Goal: Information Seeking & Learning: Learn about a topic

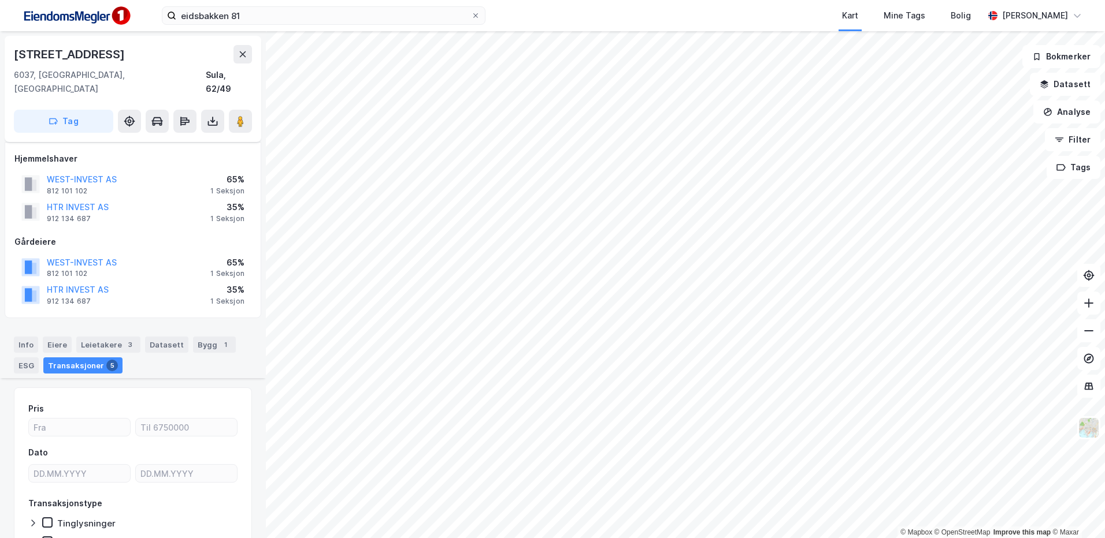
scroll to position [578, 0]
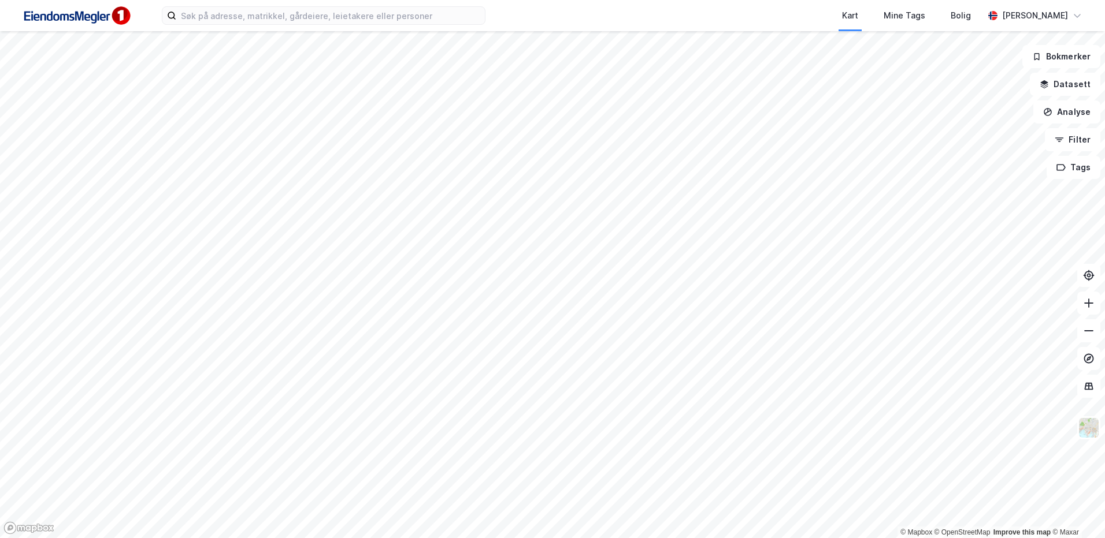
click at [252, 28] on div "Kart Mine Tags Bolig Stine Grønnhaug" at bounding box center [552, 15] width 1105 height 31
click at [257, 19] on input at bounding box center [330, 15] width 309 height 17
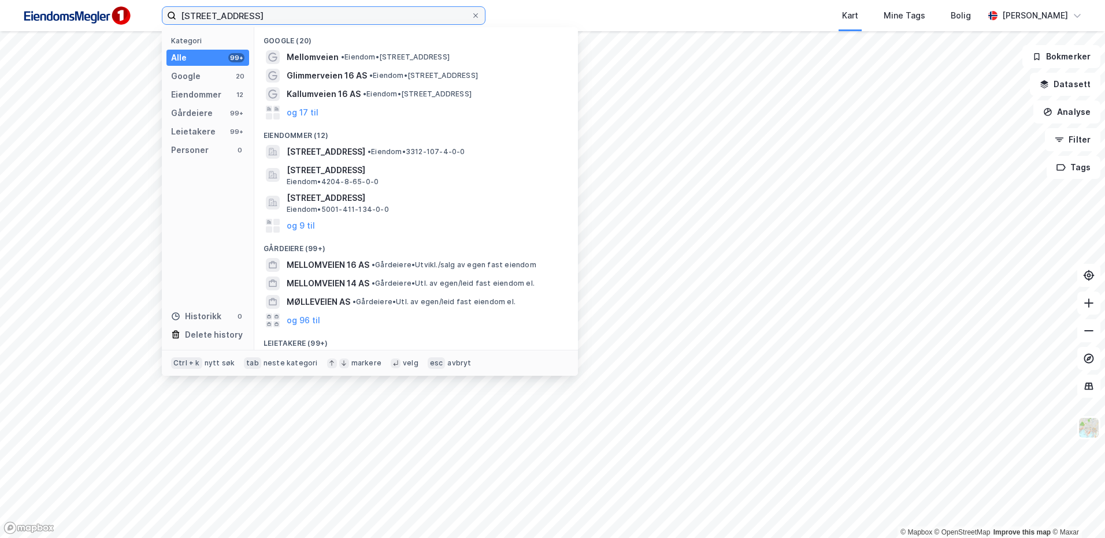
type input "mellmveien 16"
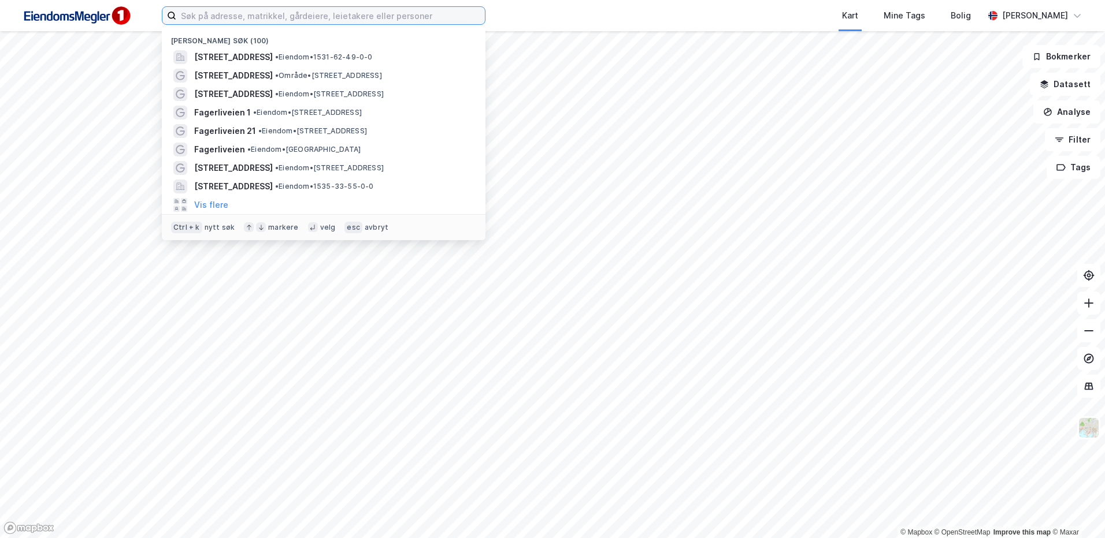
click at [199, 22] on input at bounding box center [330, 15] width 309 height 17
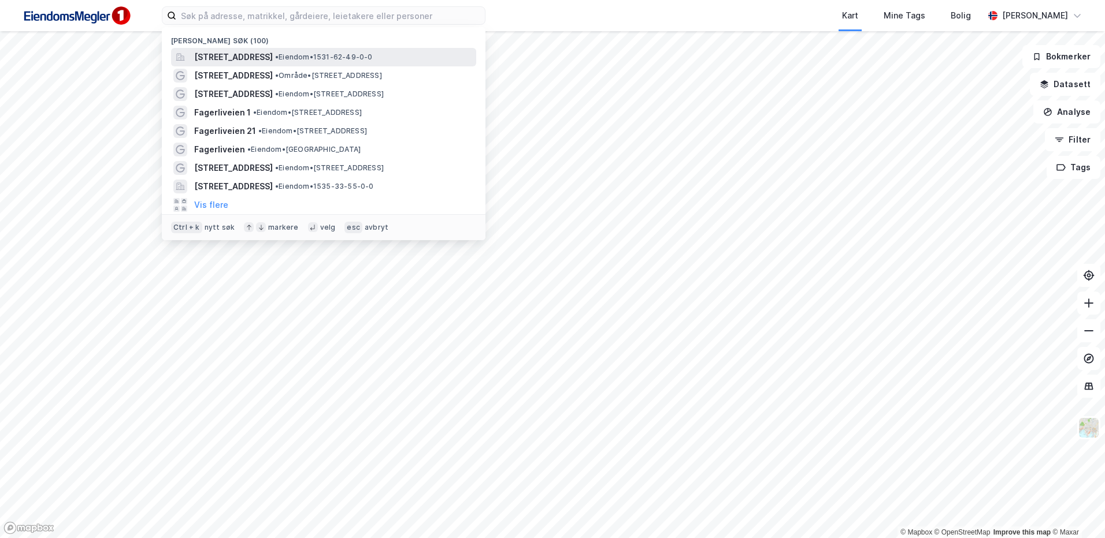
click at [344, 62] on div "Eidsbakken 81, 6037, EIDSNES, SULA • Eiendom • 1531-62-49-0-0" at bounding box center [334, 57] width 280 height 14
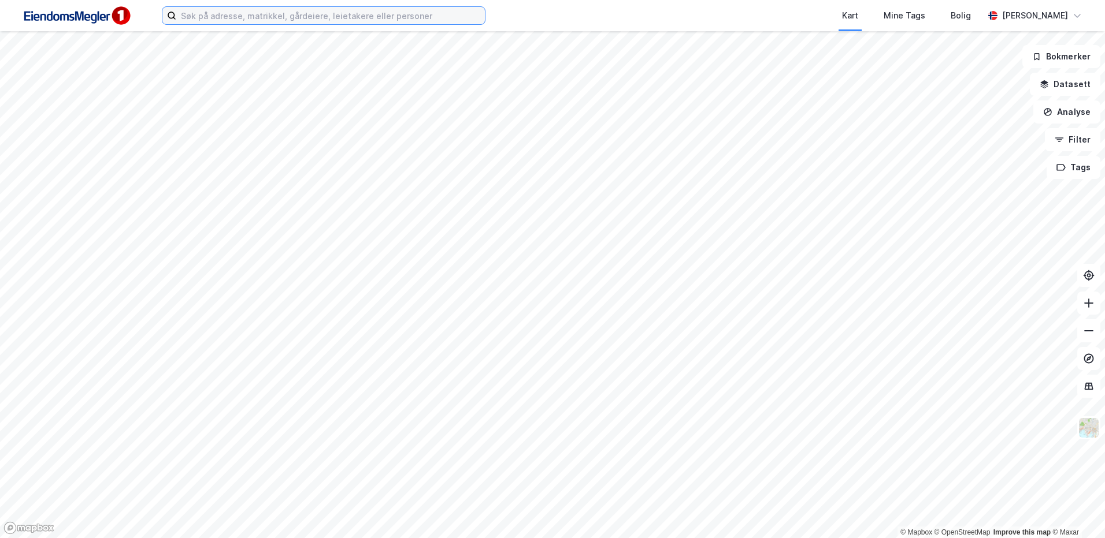
click at [299, 20] on input at bounding box center [330, 15] width 309 height 17
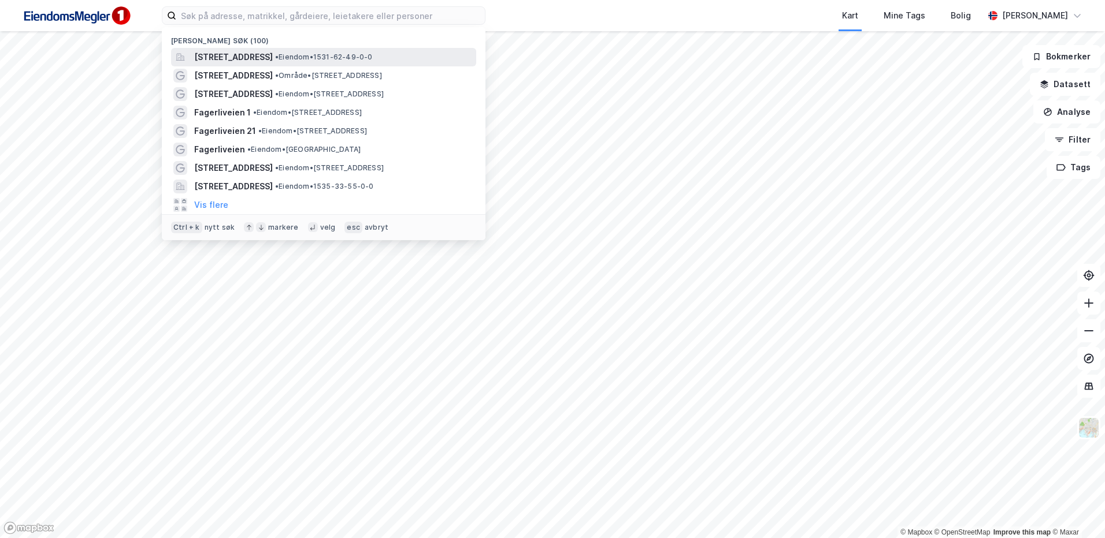
click at [251, 54] on span "[STREET_ADDRESS]" at bounding box center [233, 57] width 79 height 14
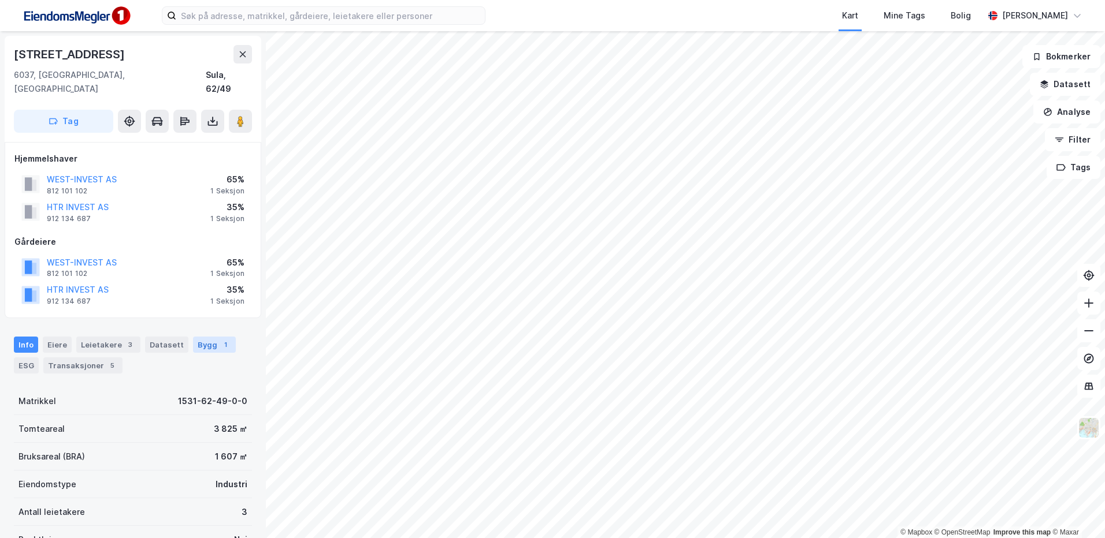
click at [202, 337] on div "Bygg 1" at bounding box center [214, 345] width 43 height 16
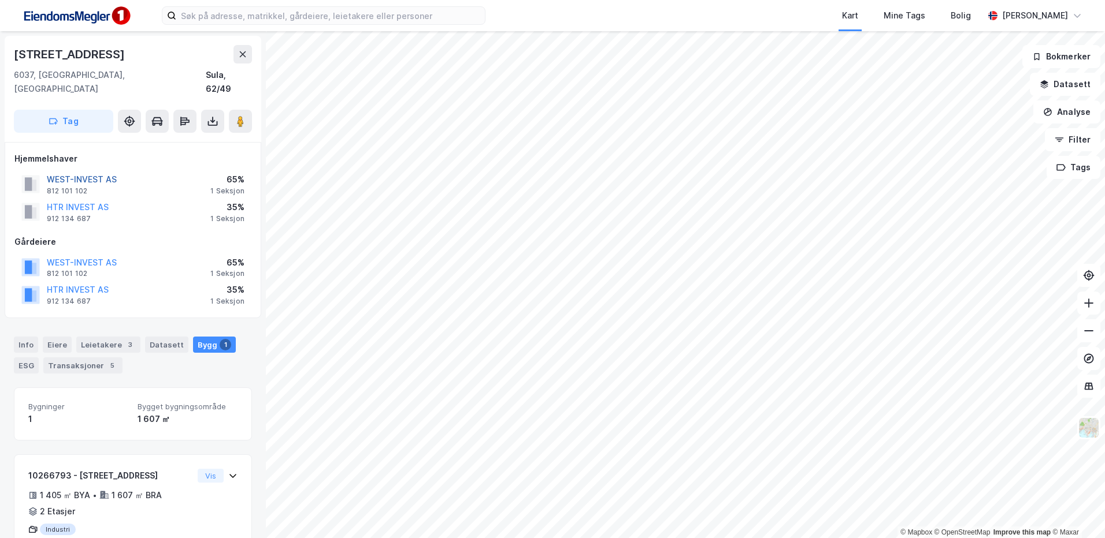
click at [0, 0] on button "WEST-INVEST AS" at bounding box center [0, 0] width 0 height 0
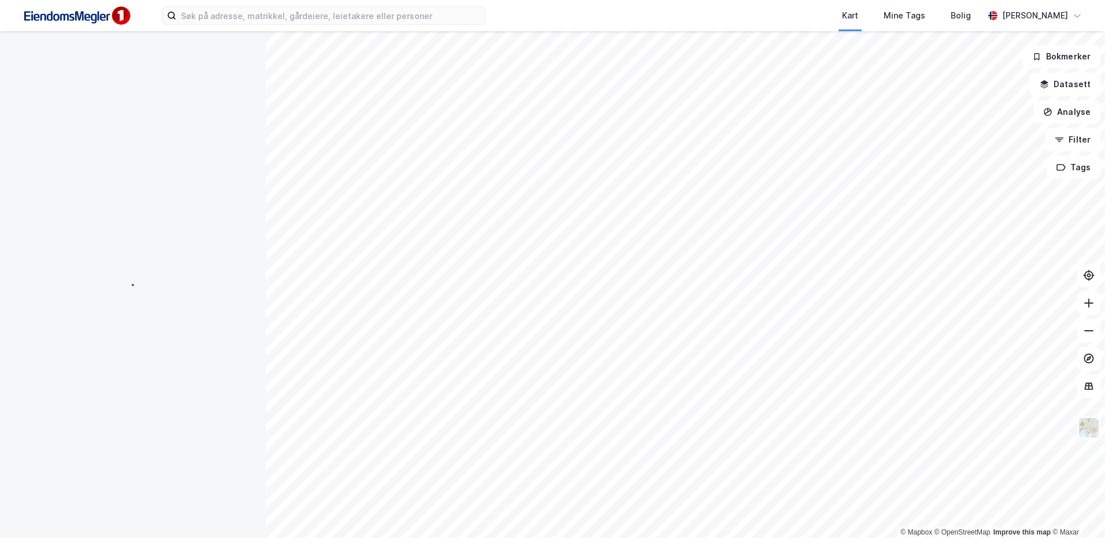
scroll to position [31, 0]
click at [332, 9] on input at bounding box center [330, 15] width 309 height 17
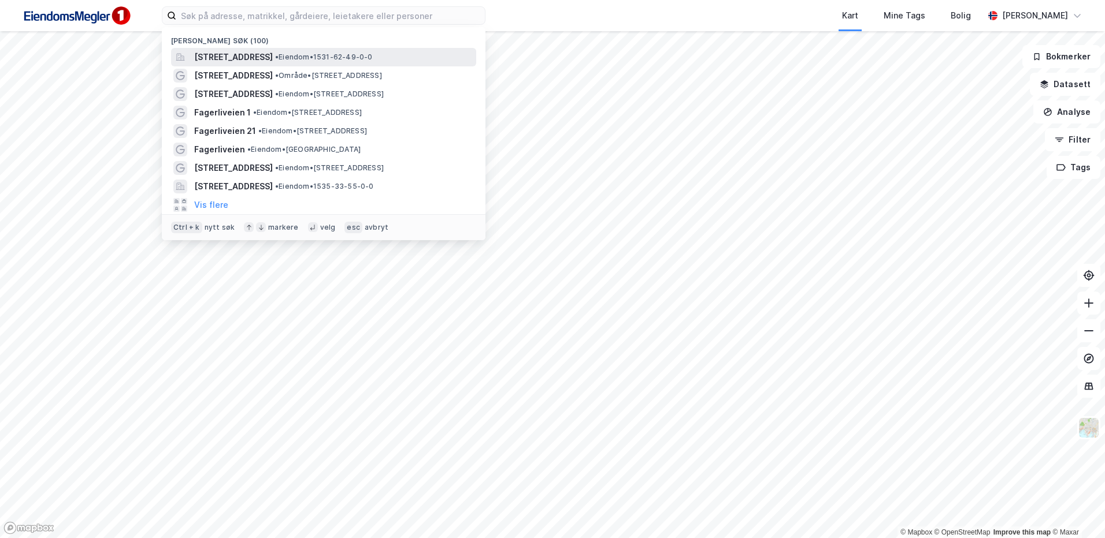
click at [273, 55] on span "[STREET_ADDRESS]" at bounding box center [233, 57] width 79 height 14
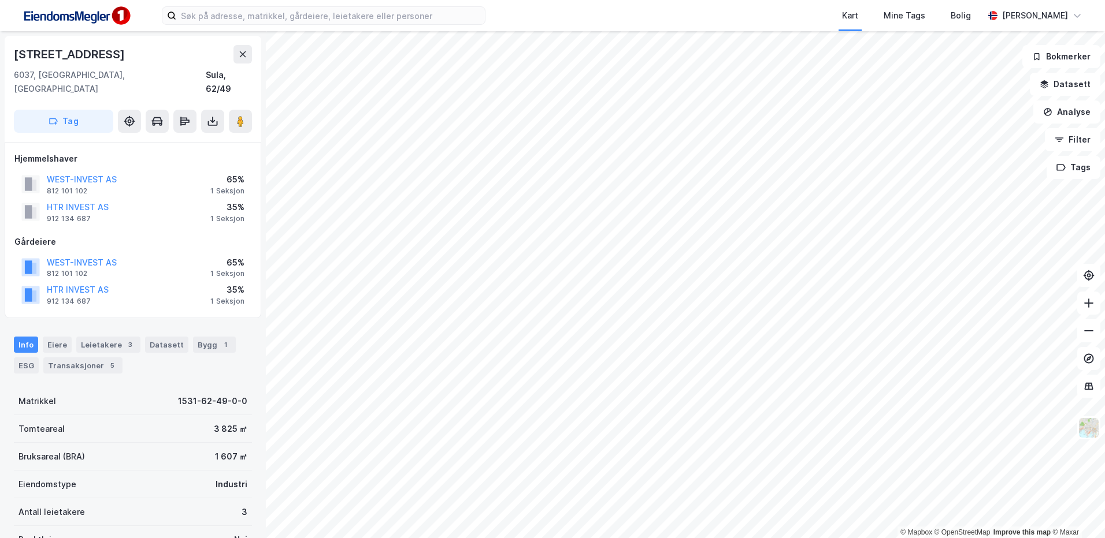
click at [420, 0] on html "Kart Mine Tags Bolig [PERSON_NAME] © Mapbox © OpenStreetMap Improve this map © …" at bounding box center [552, 269] width 1105 height 538
click at [207, 337] on div "Bygg 1" at bounding box center [214, 345] width 43 height 16
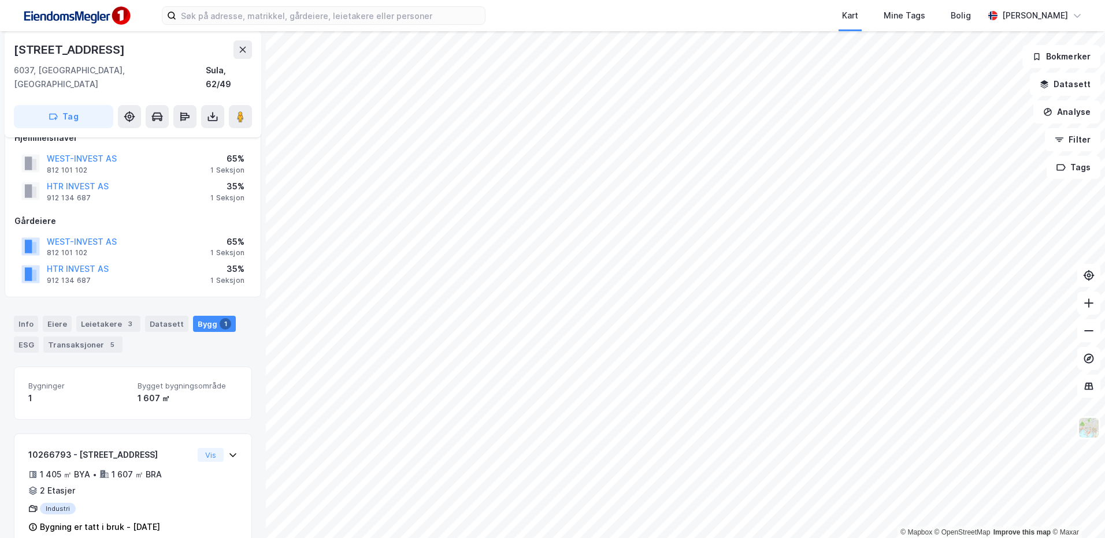
scroll to position [31, 0]
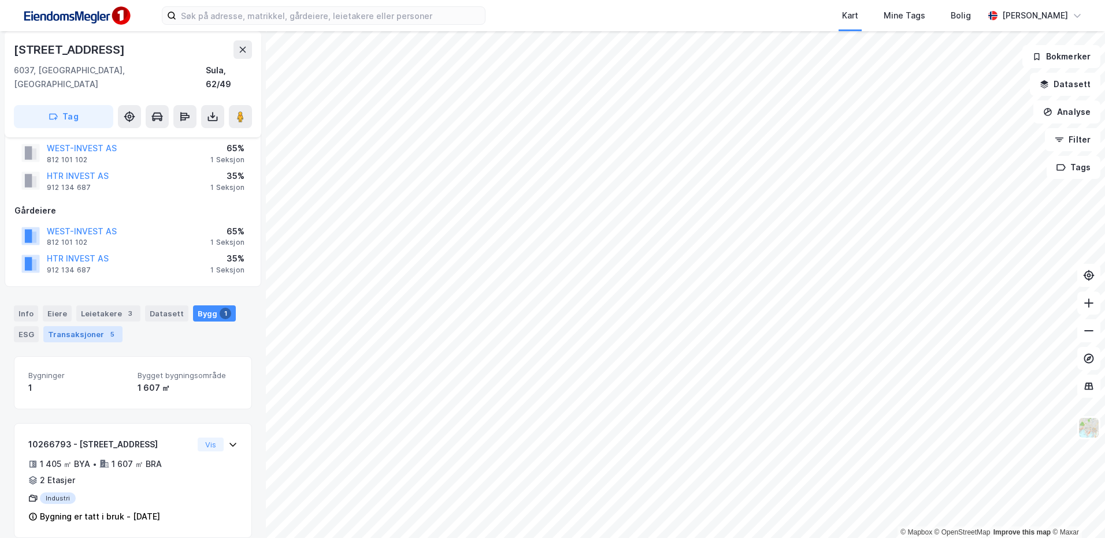
click at [84, 326] on div "Transaksjoner 5" at bounding box center [82, 334] width 79 height 16
